Goal: Navigation & Orientation: Find specific page/section

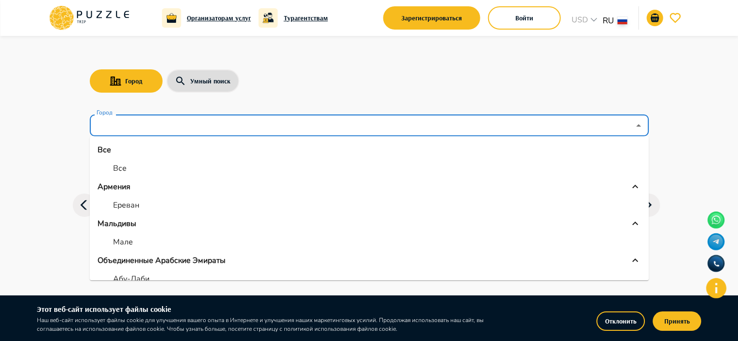
click at [193, 131] on input "Город" at bounding box center [362, 125] width 535 height 18
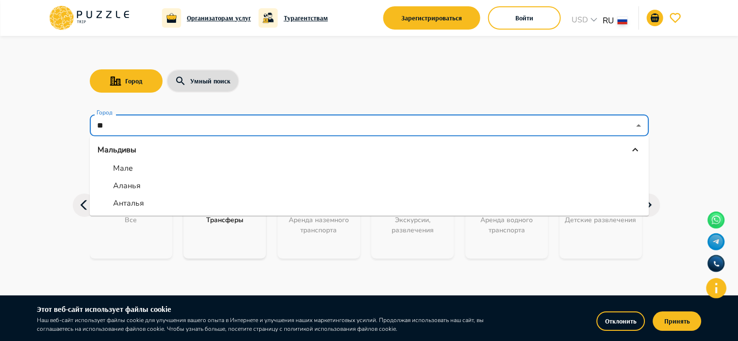
type input "**"
click at [270, 90] on div "Город Умный поиск" at bounding box center [369, 81] width 559 height 28
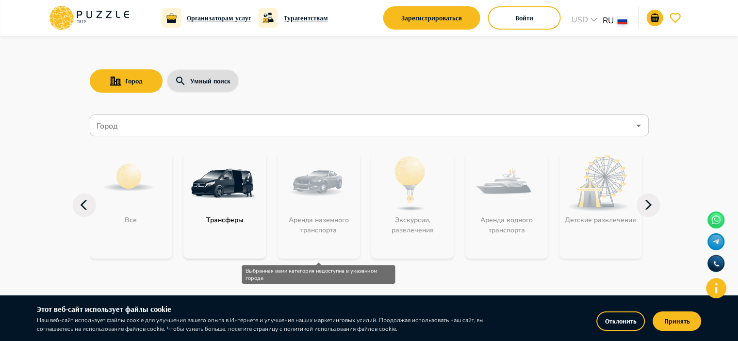
click at [337, 204] on div "Аренда наземного транспорта" at bounding box center [318, 205] width 82 height 107
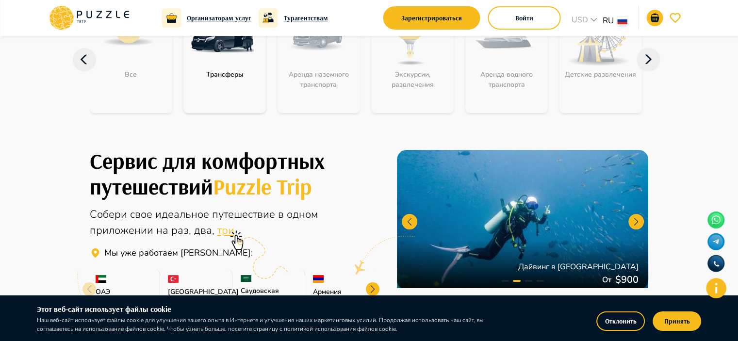
scroll to position [48, 0]
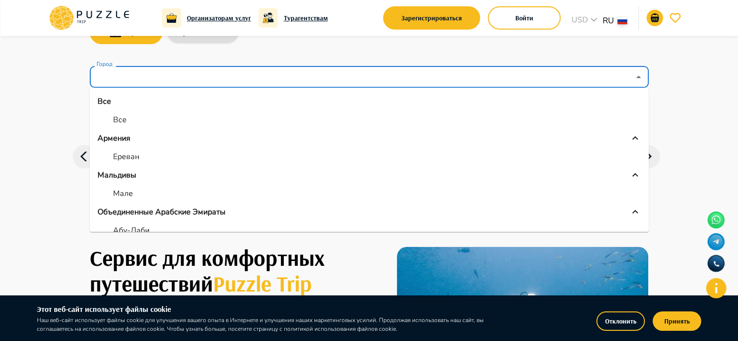
click at [129, 82] on input "Город" at bounding box center [362, 77] width 535 height 18
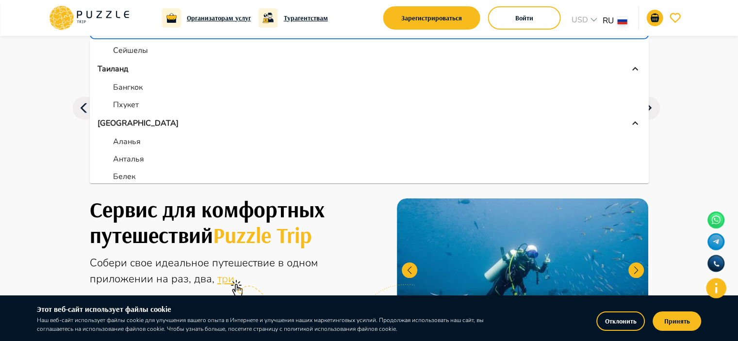
scroll to position [315, 0]
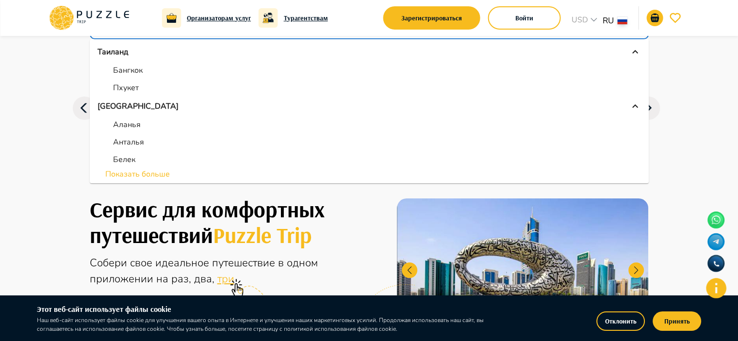
click at [154, 170] on li "Показать больше" at bounding box center [369, 174] width 559 height 12
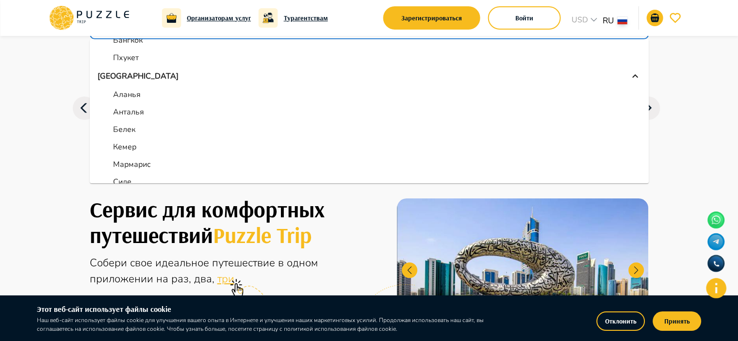
scroll to position [403, 0]
